Goal: Task Accomplishment & Management: Use online tool/utility

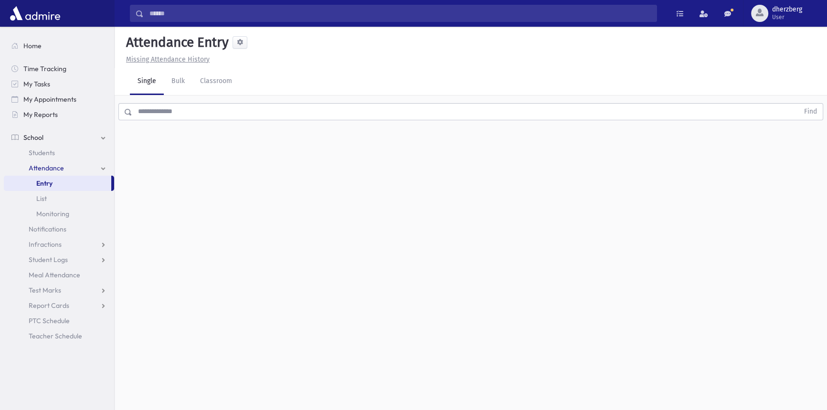
click at [36, 136] on span "School" at bounding box center [33, 137] width 20 height 9
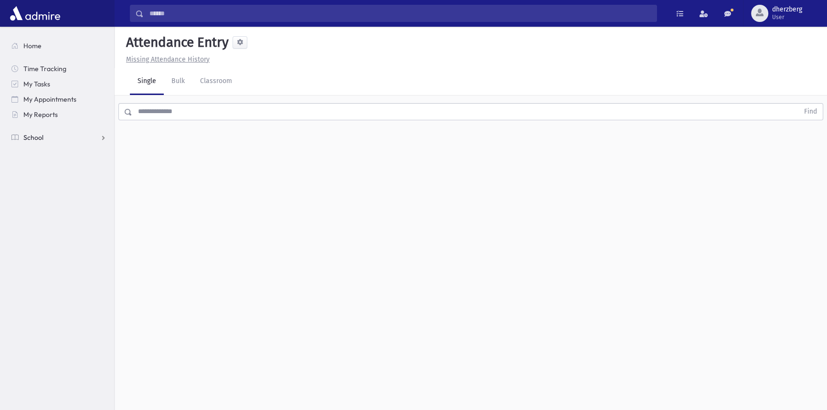
click at [36, 136] on span "School" at bounding box center [33, 137] width 20 height 9
click at [43, 166] on span "Attendance" at bounding box center [46, 168] width 35 height 9
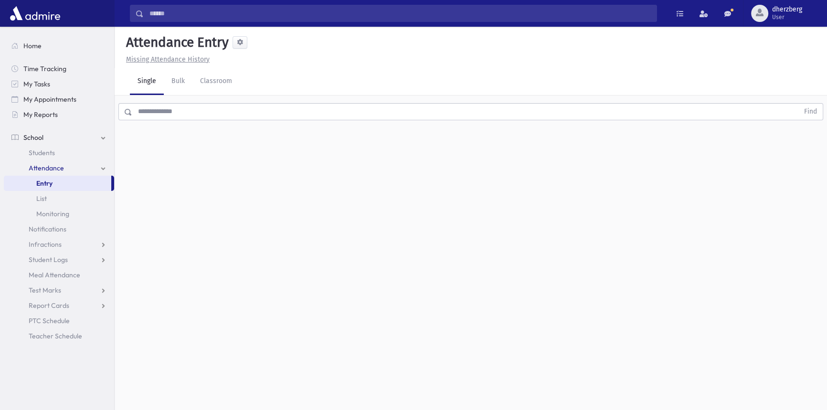
click at [43, 185] on span "Entry" at bounding box center [44, 183] width 16 height 9
click at [169, 108] on input "text" at bounding box center [465, 111] width 667 height 17
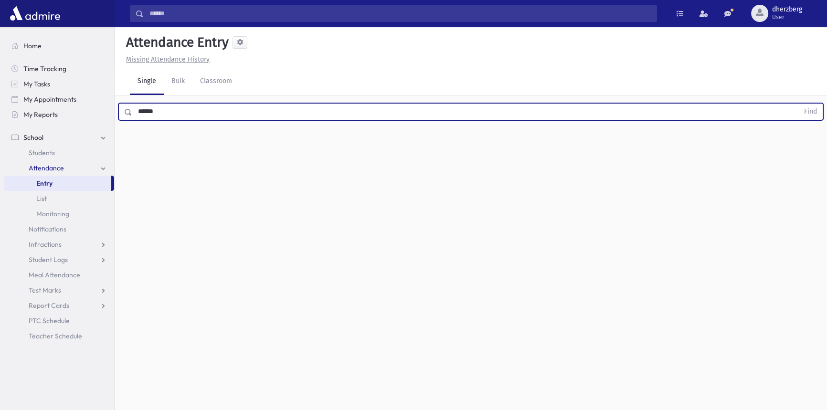
type input "******"
click at [798, 104] on button "Find" at bounding box center [810, 112] width 24 height 16
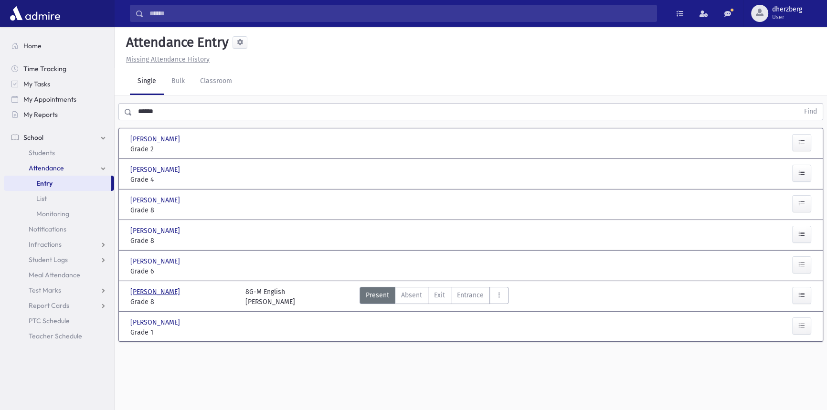
click at [162, 288] on span "[PERSON_NAME]" at bounding box center [156, 292] width 52 height 10
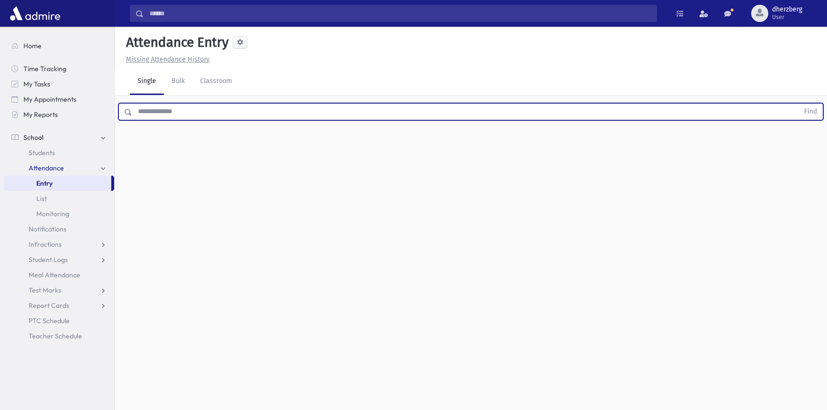
click at [212, 111] on input "text" at bounding box center [465, 111] width 667 height 17
type input "****"
click at [798, 104] on button "Find" at bounding box center [810, 112] width 24 height 16
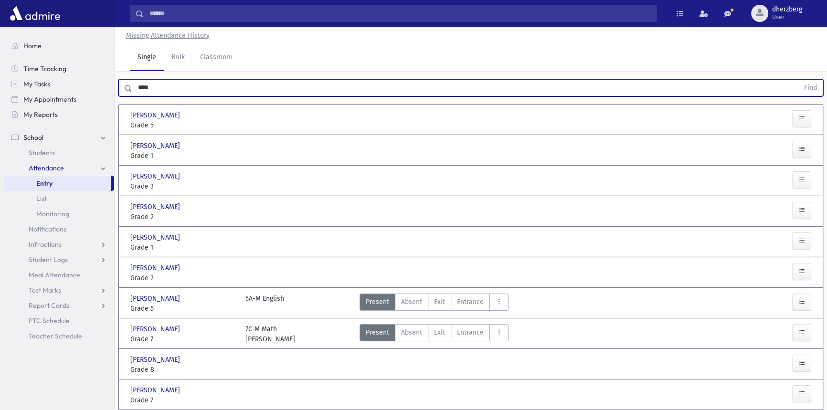
scroll to position [43, 0]
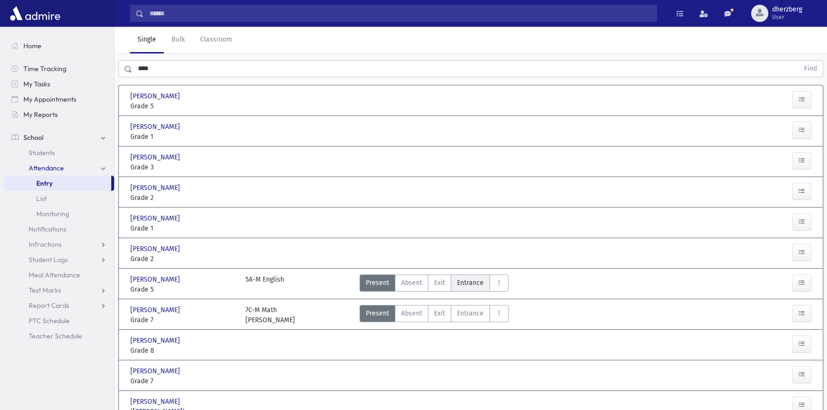
click at [476, 278] on span "Entrance" at bounding box center [470, 283] width 27 height 10
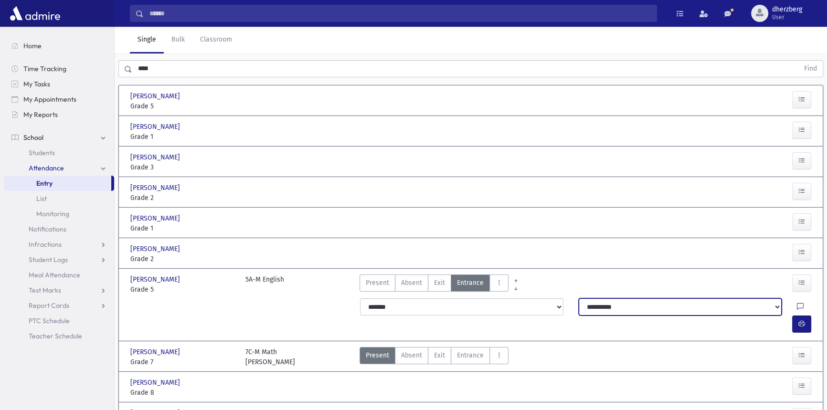
click at [760, 305] on select "**********" at bounding box center [680, 306] width 203 height 17
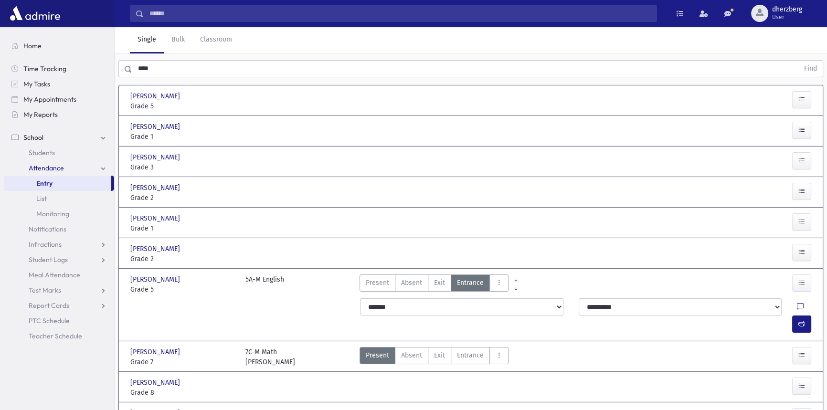
click at [684, 372] on div "[PERSON_NAME] [PERSON_NAME] Grade 8 Grade 8 Present P Absent A Exit Ex Entrance…" at bounding box center [471, 387] width 689 height 30
click at [372, 286] on span "Present" at bounding box center [377, 283] width 23 height 10
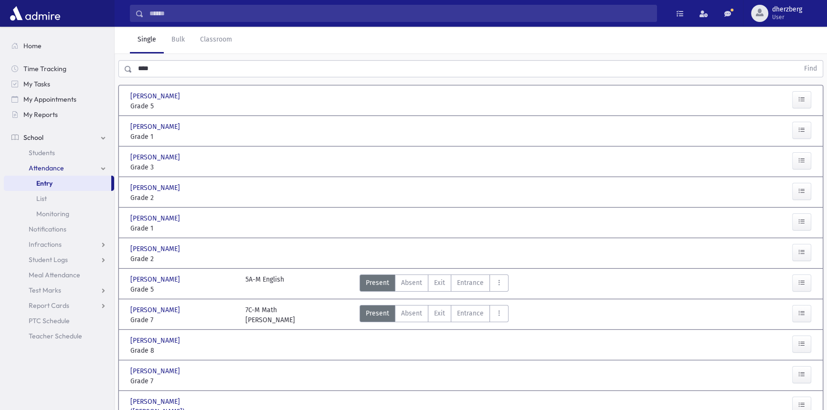
scroll to position [0, 0]
